Goal: Transaction & Acquisition: Download file/media

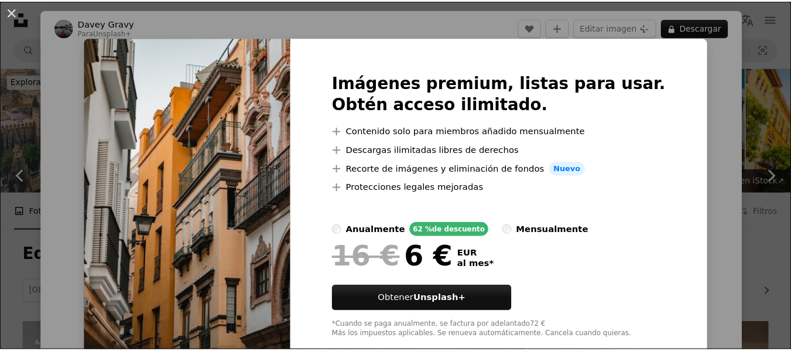
scroll to position [1171, 0]
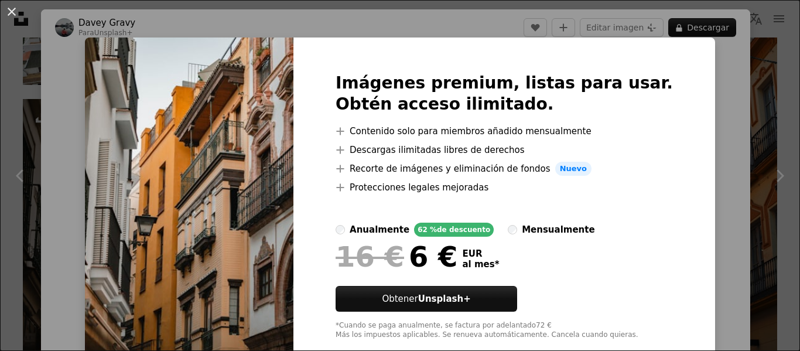
click at [13, 19] on button "An X shape" at bounding box center [12, 12] width 14 height 14
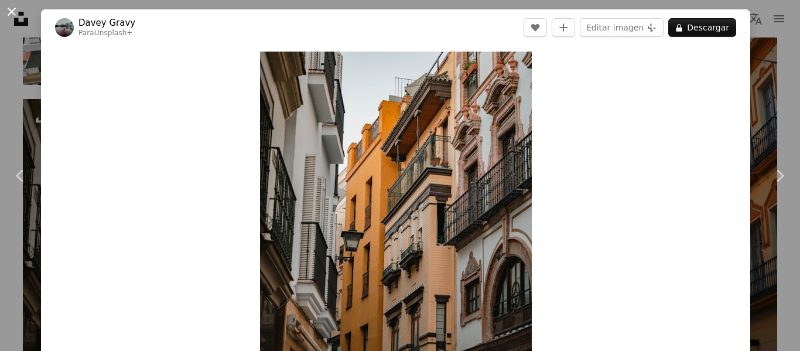
click at [12, 13] on button "An X shape" at bounding box center [12, 12] width 14 height 14
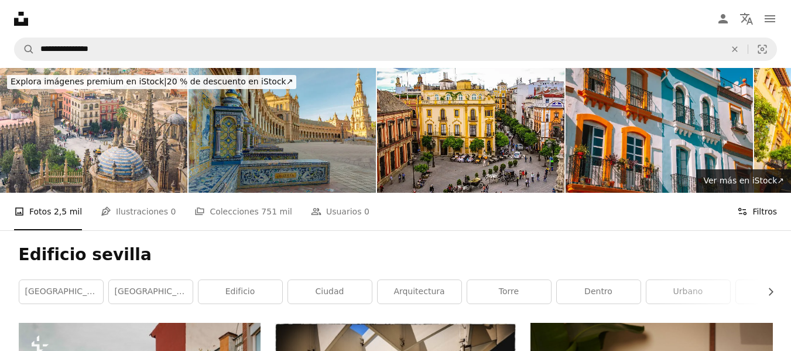
click at [769, 214] on button "Filters Filtros" at bounding box center [757, 211] width 40 height 37
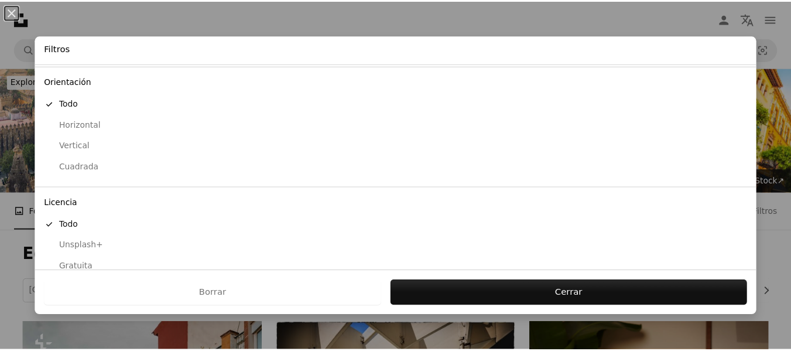
scroll to position [114, 0]
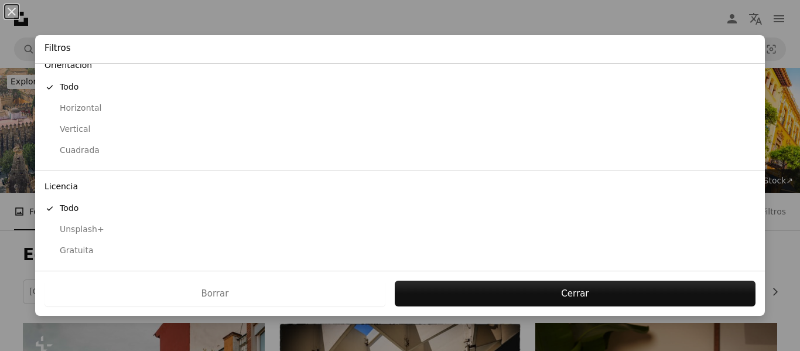
click at [203, 231] on div "Unsplash+" at bounding box center [399, 230] width 711 height 12
click at [150, 249] on div "Gratuita" at bounding box center [399, 251] width 711 height 12
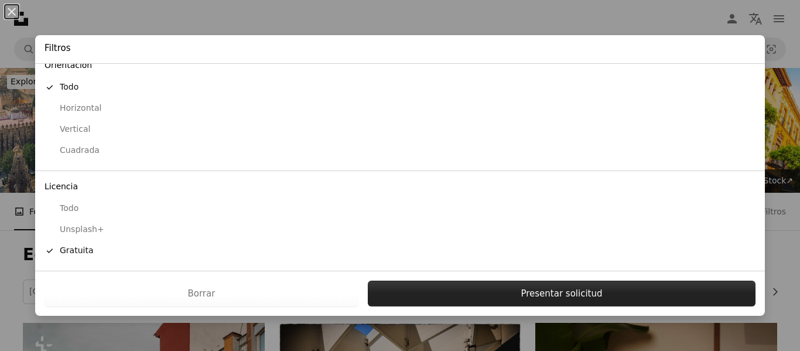
click at [527, 292] on button "Presentar solicitud" at bounding box center [562, 293] width 388 height 26
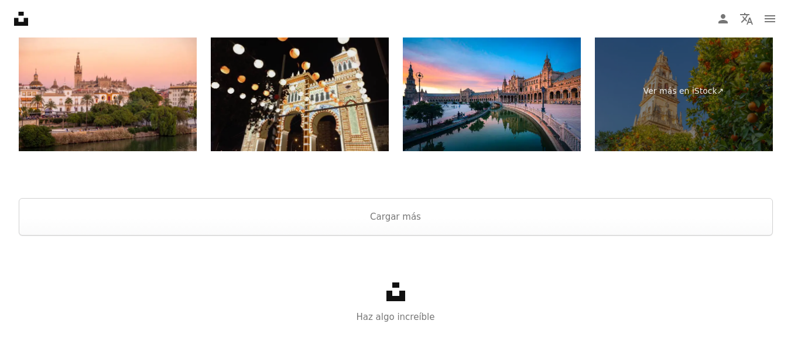
scroll to position [2654, 0]
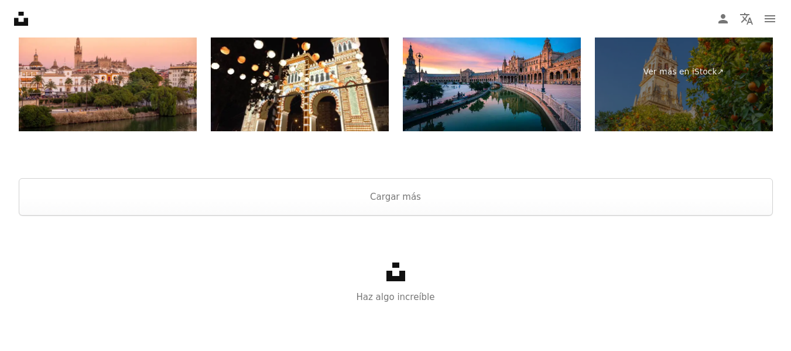
click at [448, 170] on div at bounding box center [395, 164] width 791 height 28
click at [448, 189] on button "Cargar más" at bounding box center [396, 196] width 754 height 37
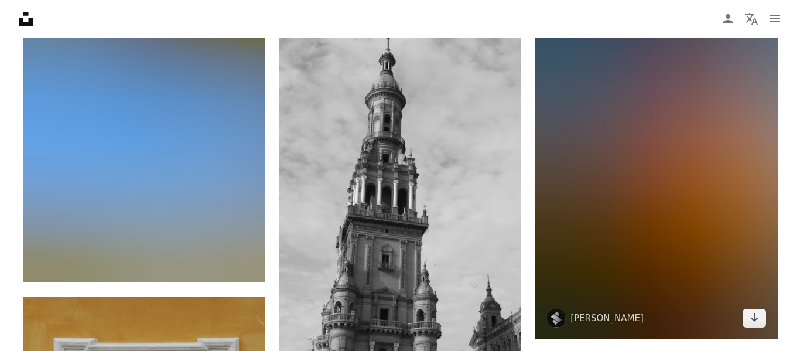
scroll to position [7220, 0]
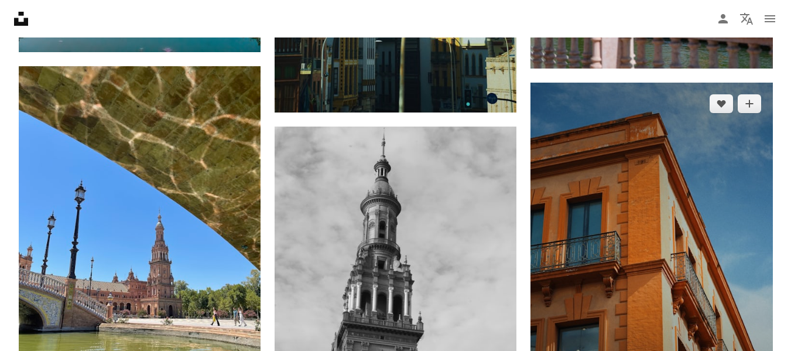
click at [613, 225] on img at bounding box center [651, 264] width 242 height 363
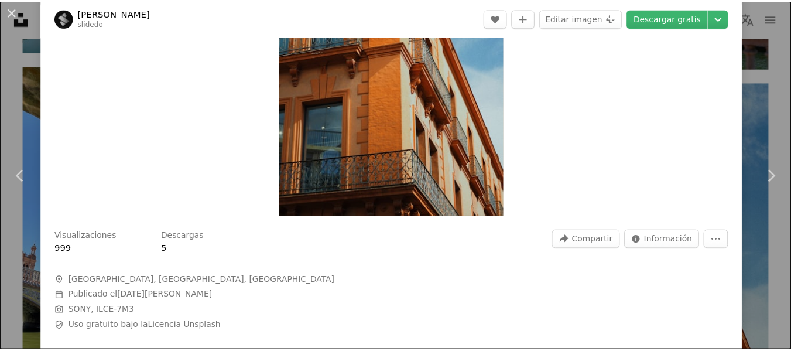
scroll to position [59, 0]
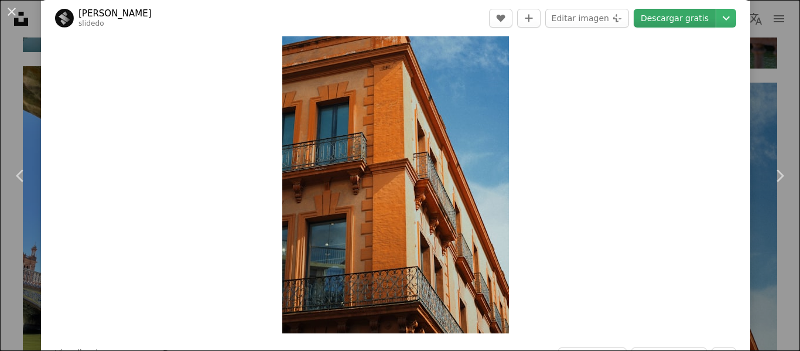
click at [694, 25] on link "Descargar gratis" at bounding box center [674, 18] width 82 height 19
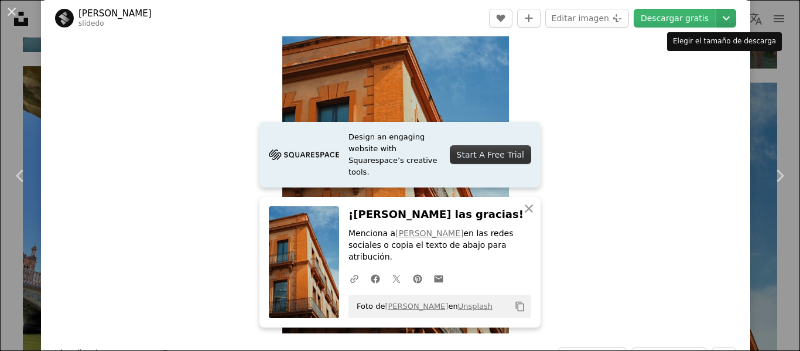
click at [722, 18] on icon "Elegir el tamaño de descarga" at bounding box center [725, 18] width 7 height 4
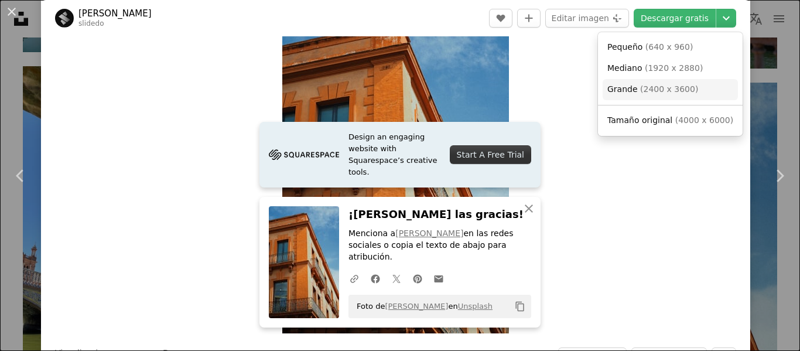
click at [693, 85] on link "Grande ( 2400 x 3600 )" at bounding box center [669, 89] width 135 height 21
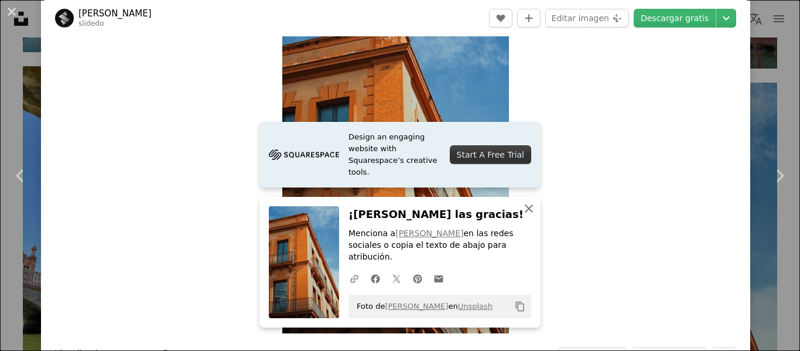
click at [526, 213] on icon "button" at bounding box center [529, 208] width 8 height 8
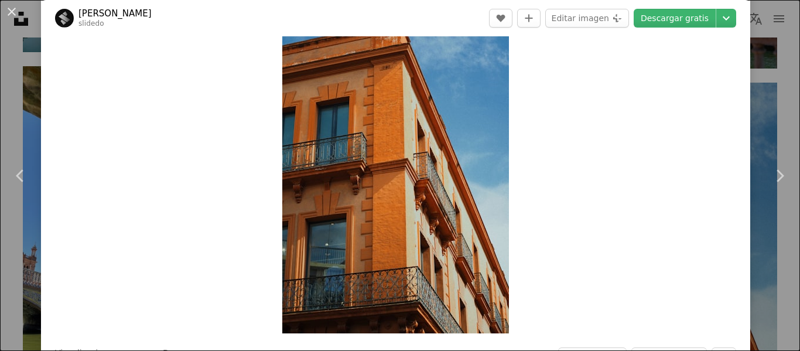
click at [6, 9] on button "An X shape" at bounding box center [12, 12] width 14 height 14
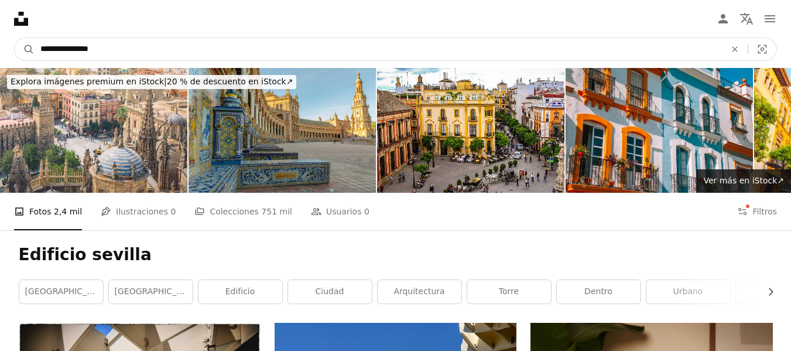
click at [102, 52] on input "**********" at bounding box center [378, 49] width 687 height 22
click at [49, 53] on input "**********" at bounding box center [378, 49] width 687 height 22
type input "**********"
click button "A magnifying glass" at bounding box center [25, 49] width 20 height 22
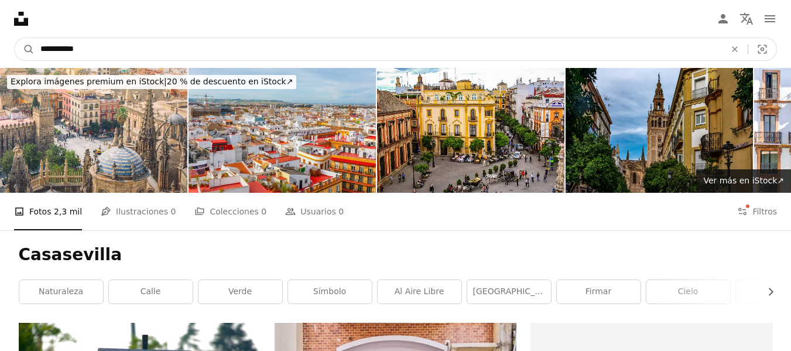
click at [56, 47] on input "**********" at bounding box center [378, 49] width 687 height 22
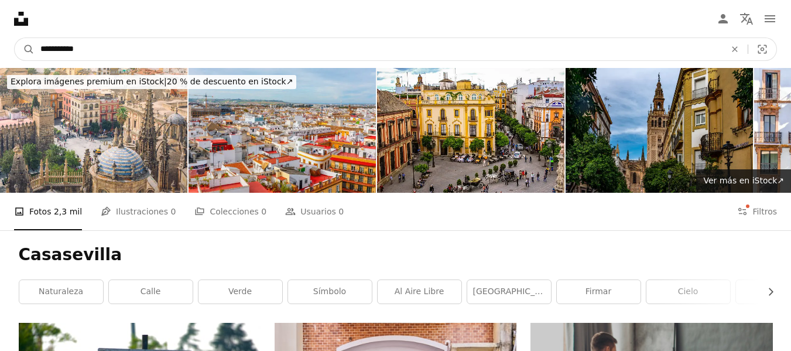
type input "**********"
click button "A magnifying glass" at bounding box center [25, 49] width 20 height 22
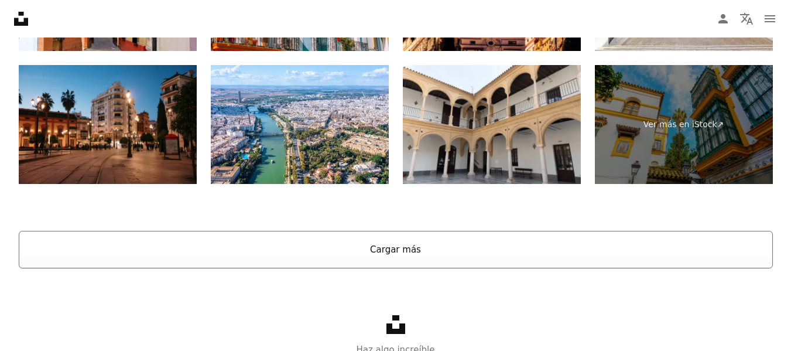
click at [361, 260] on button "Cargar más" at bounding box center [396, 249] width 754 height 37
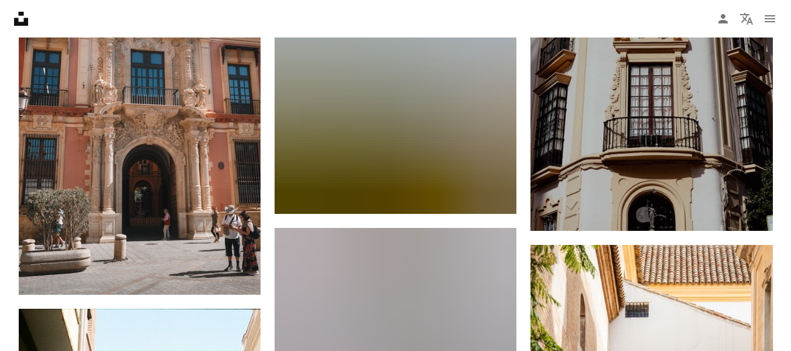
scroll to position [5679, 0]
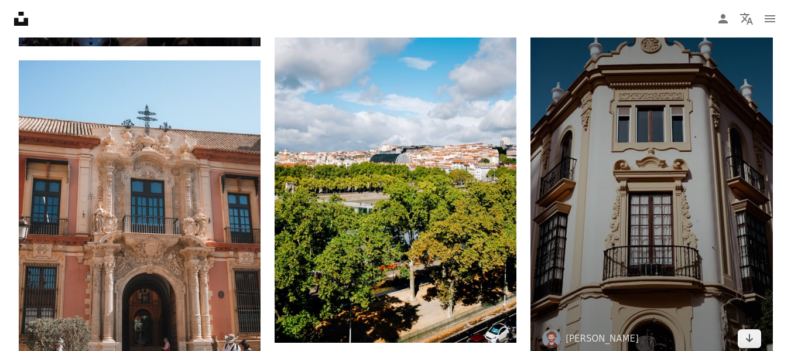
click at [717, 148] on img at bounding box center [651, 174] width 242 height 370
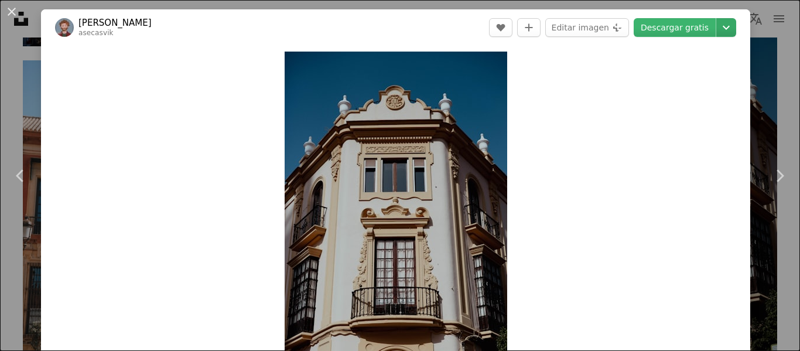
click at [718, 30] on icon "Chevron down" at bounding box center [726, 27] width 19 height 14
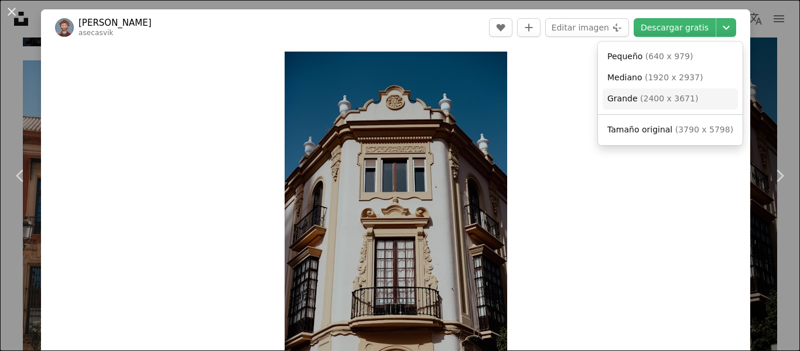
click at [656, 102] on span "( 2400 x 3671 )" at bounding box center [669, 98] width 58 height 9
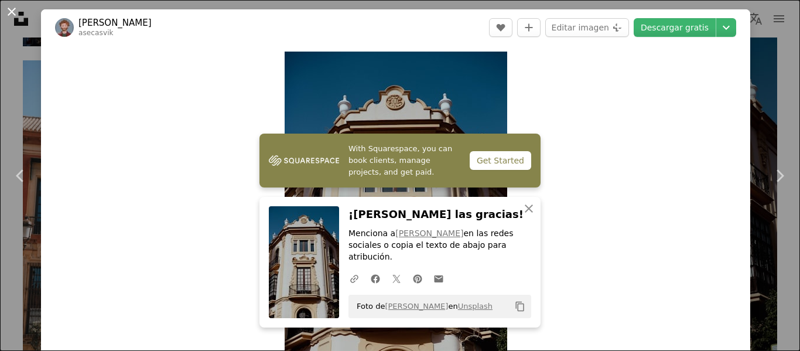
click at [8, 8] on button "An X shape" at bounding box center [12, 12] width 14 height 14
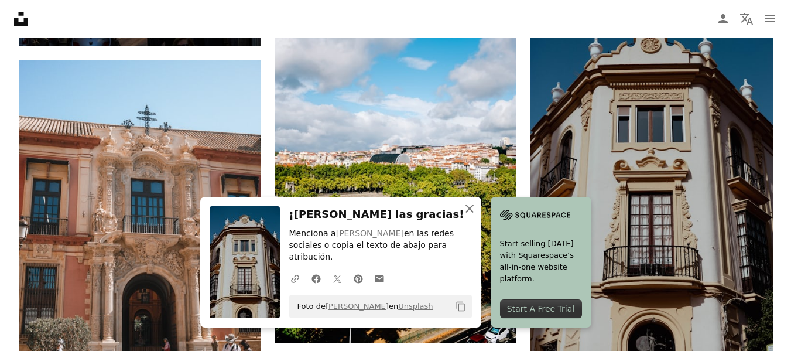
click at [468, 213] on icon "button" at bounding box center [469, 208] width 8 height 8
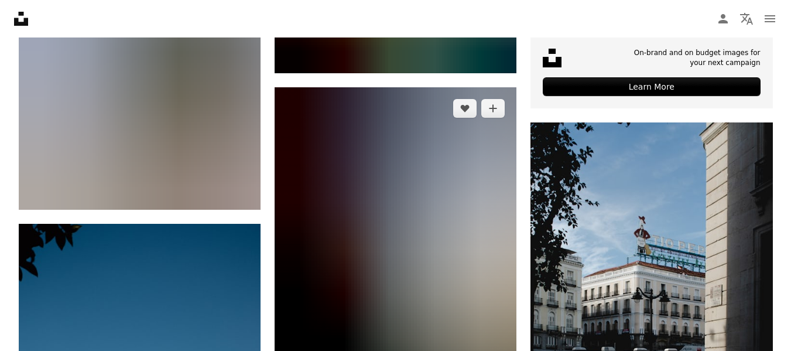
scroll to position [6908, 0]
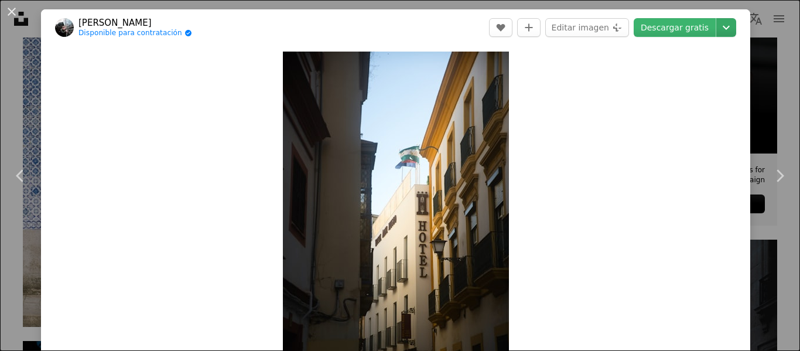
click at [719, 33] on icon "Chevron down" at bounding box center [726, 27] width 19 height 14
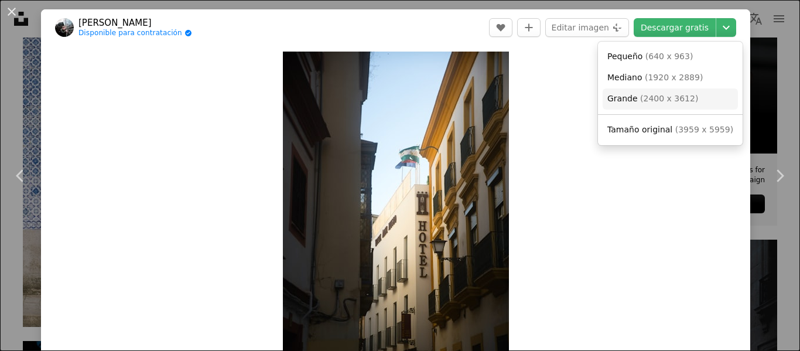
click at [645, 105] on link "Grande ( 2400 x 3612 )" at bounding box center [669, 98] width 135 height 21
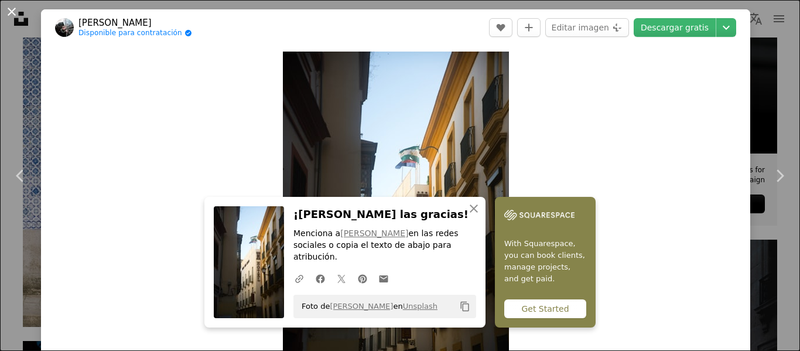
click at [13, 12] on button "An X shape" at bounding box center [12, 12] width 14 height 14
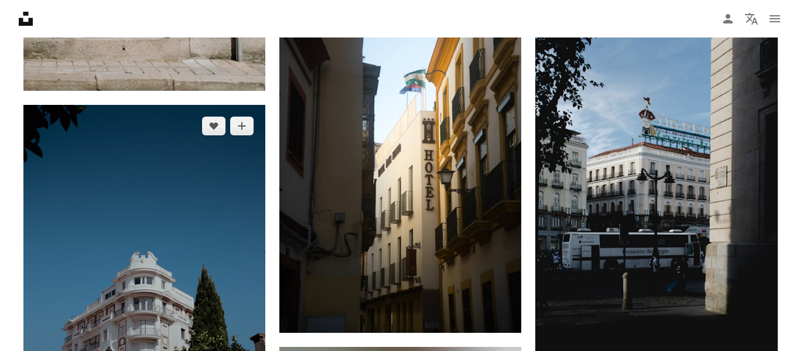
scroll to position [7143, 0]
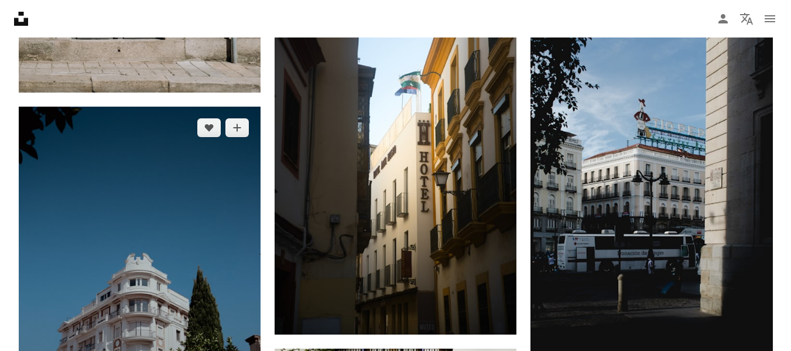
click at [78, 158] on img at bounding box center [140, 288] width 242 height 363
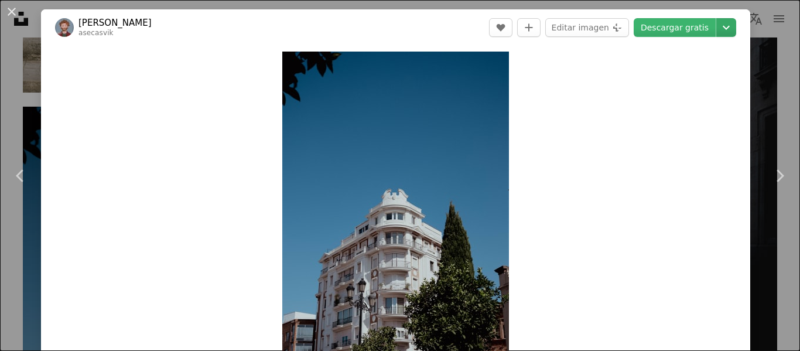
click at [719, 33] on icon "Chevron down" at bounding box center [726, 27] width 19 height 14
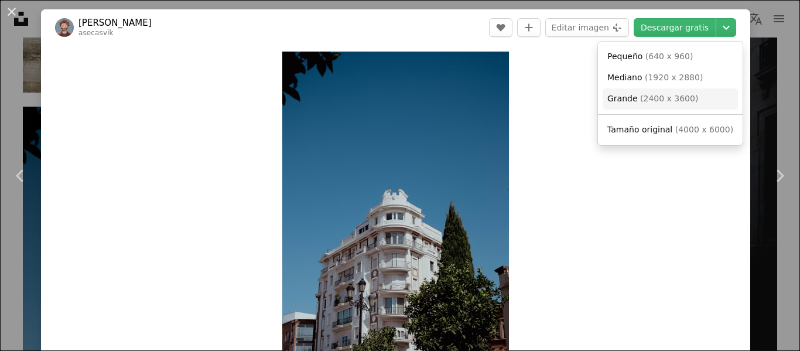
click at [655, 103] on span "( 2400 x 3600 )" at bounding box center [669, 98] width 58 height 9
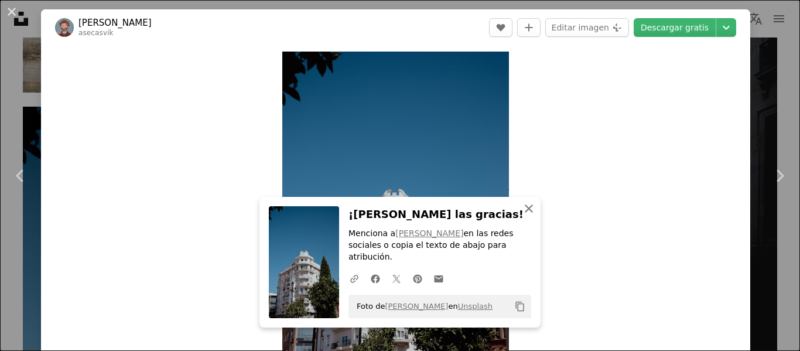
click at [522, 215] on icon "An X shape" at bounding box center [529, 208] width 14 height 14
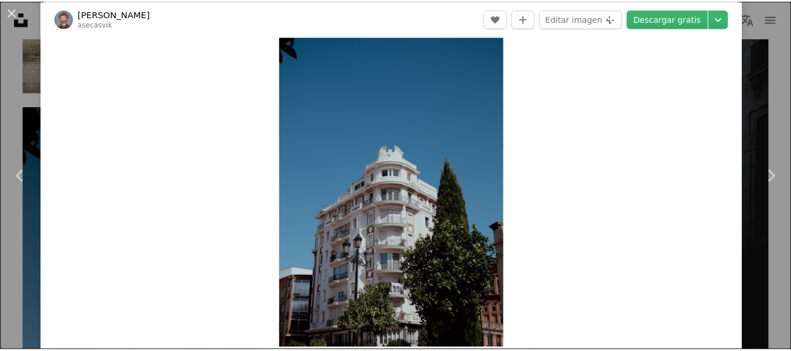
scroll to position [117, 0]
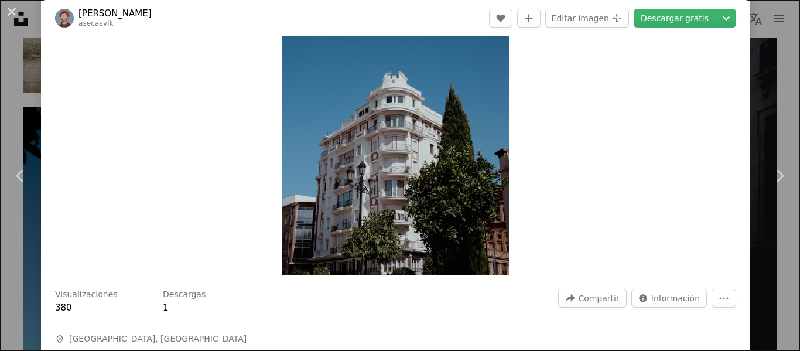
click at [14, 9] on button "An X shape" at bounding box center [12, 12] width 14 height 14
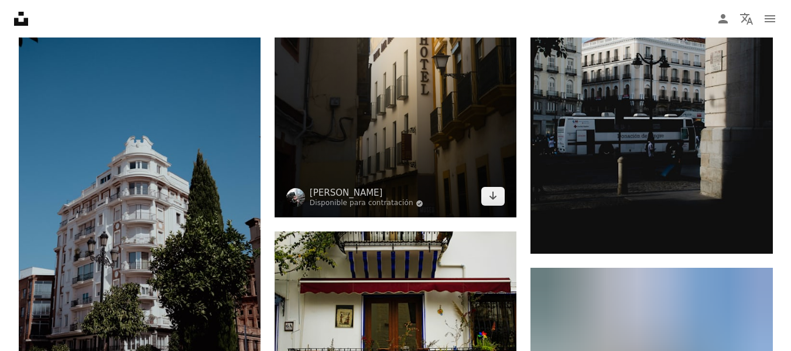
scroll to position [7494, 0]
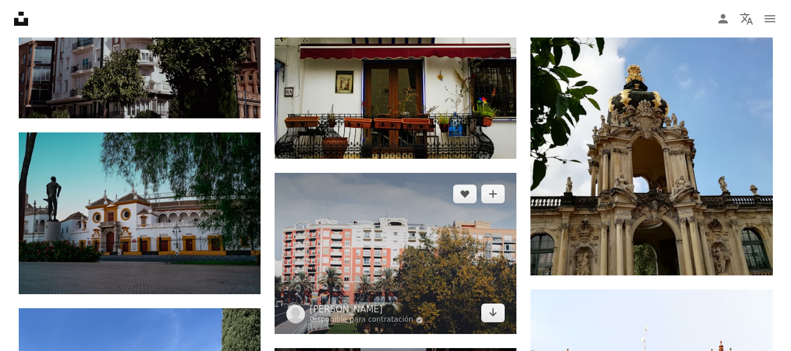
click at [404, 232] on img at bounding box center [396, 253] width 242 height 161
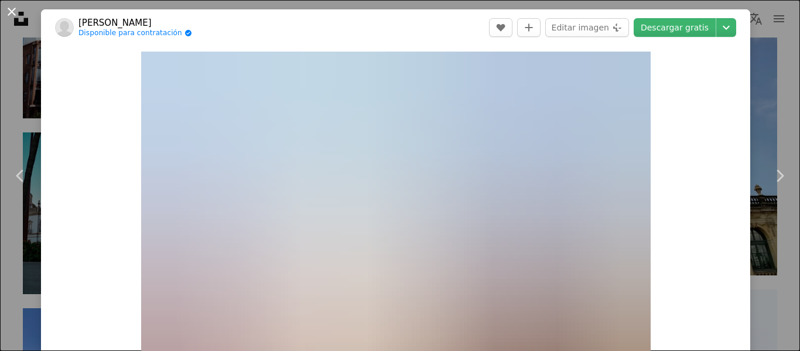
click at [17, 12] on button "An X shape" at bounding box center [12, 12] width 14 height 14
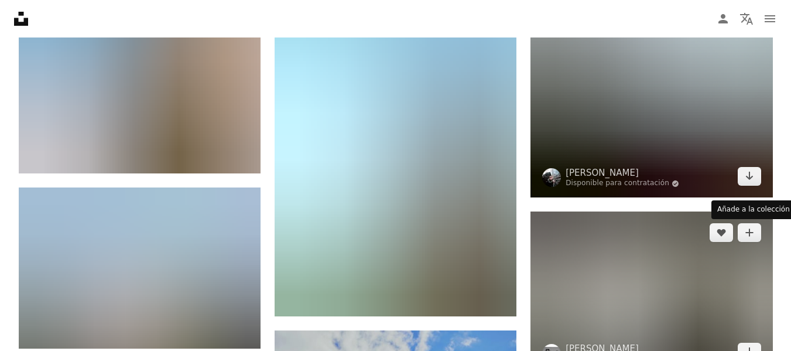
scroll to position [8314, 0]
